Goal: Navigation & Orientation: Go to known website

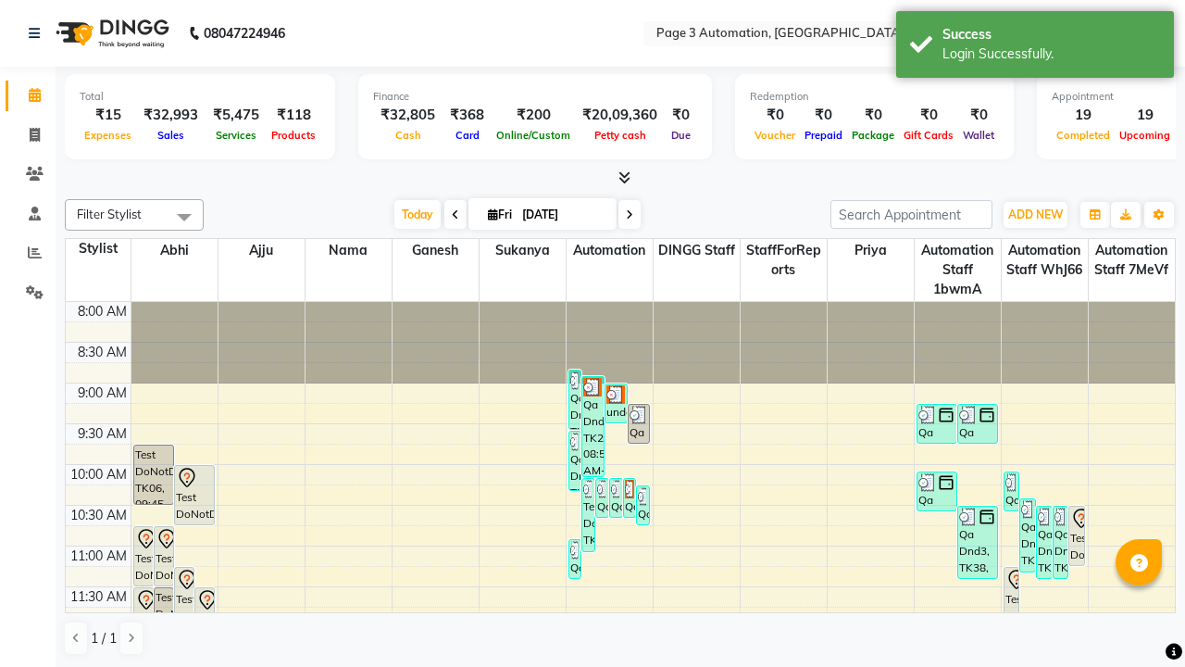
click at [1154, 32] on icon at bounding box center [1154, 33] width 13 height 13
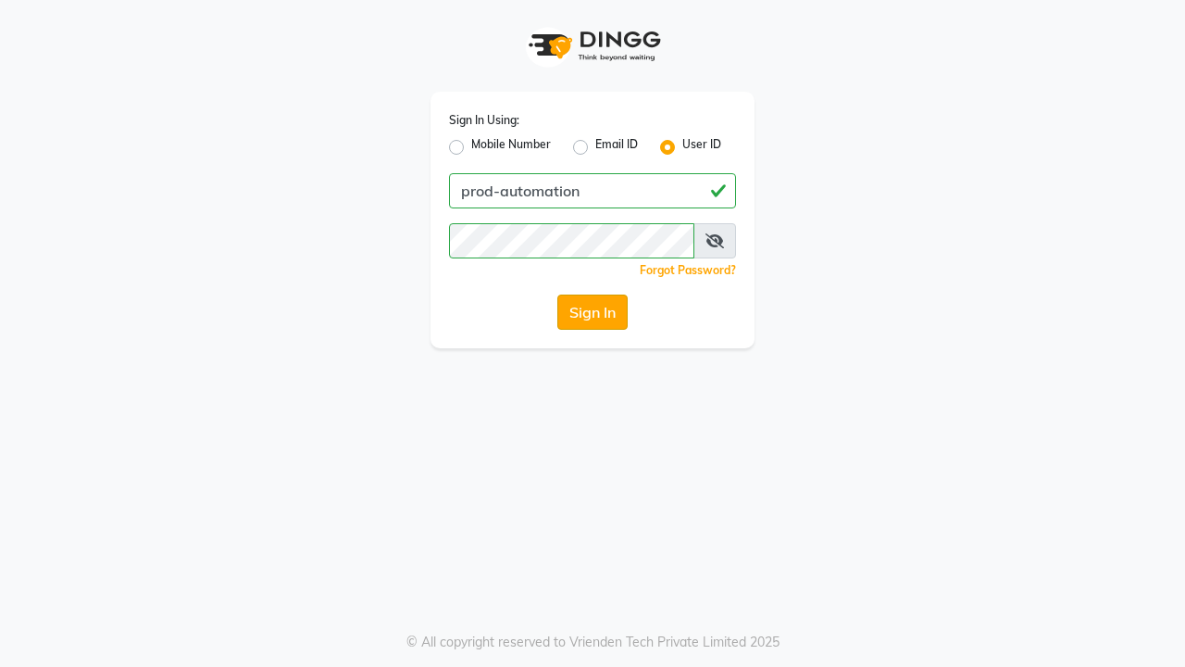
click at [593, 312] on button "Sign In" at bounding box center [592, 311] width 70 height 35
